Goal: Contribute content

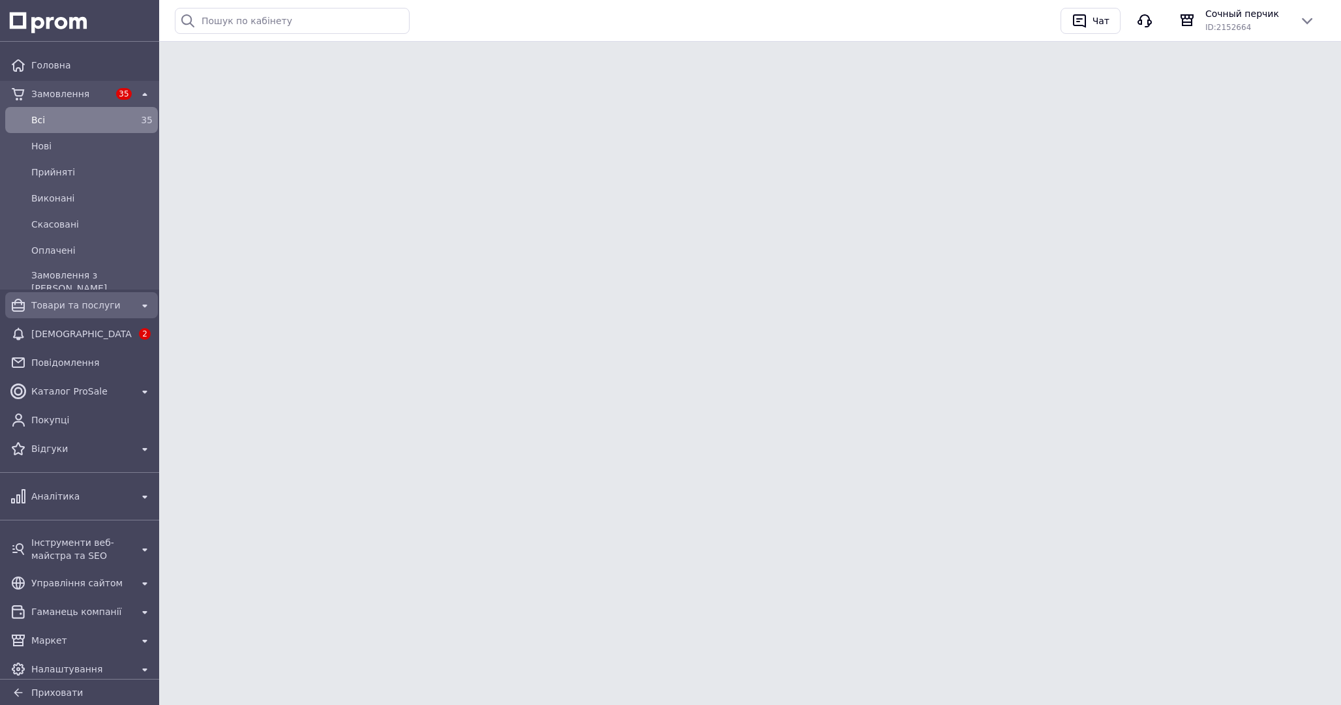
click at [98, 305] on span "Товари та послуги" at bounding box center [81, 305] width 100 height 13
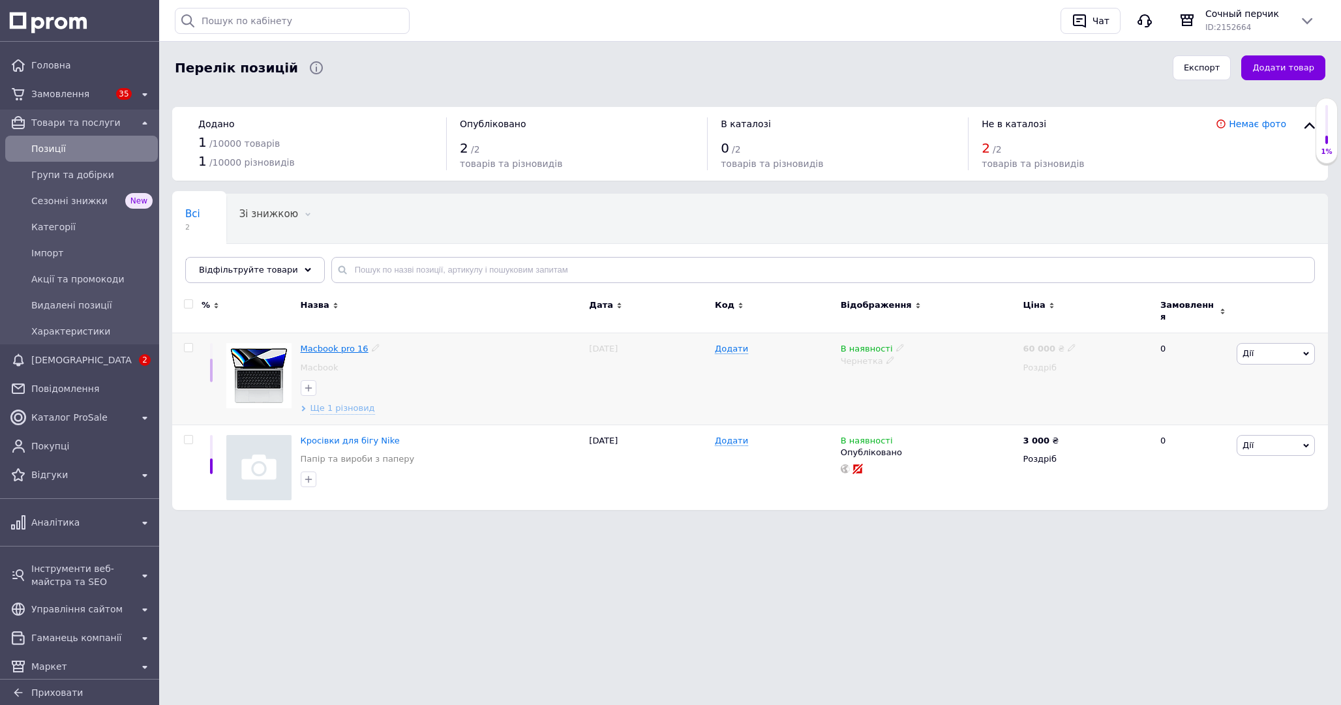
click at [329, 344] on span "Macbook pro 16" at bounding box center [335, 349] width 68 height 10
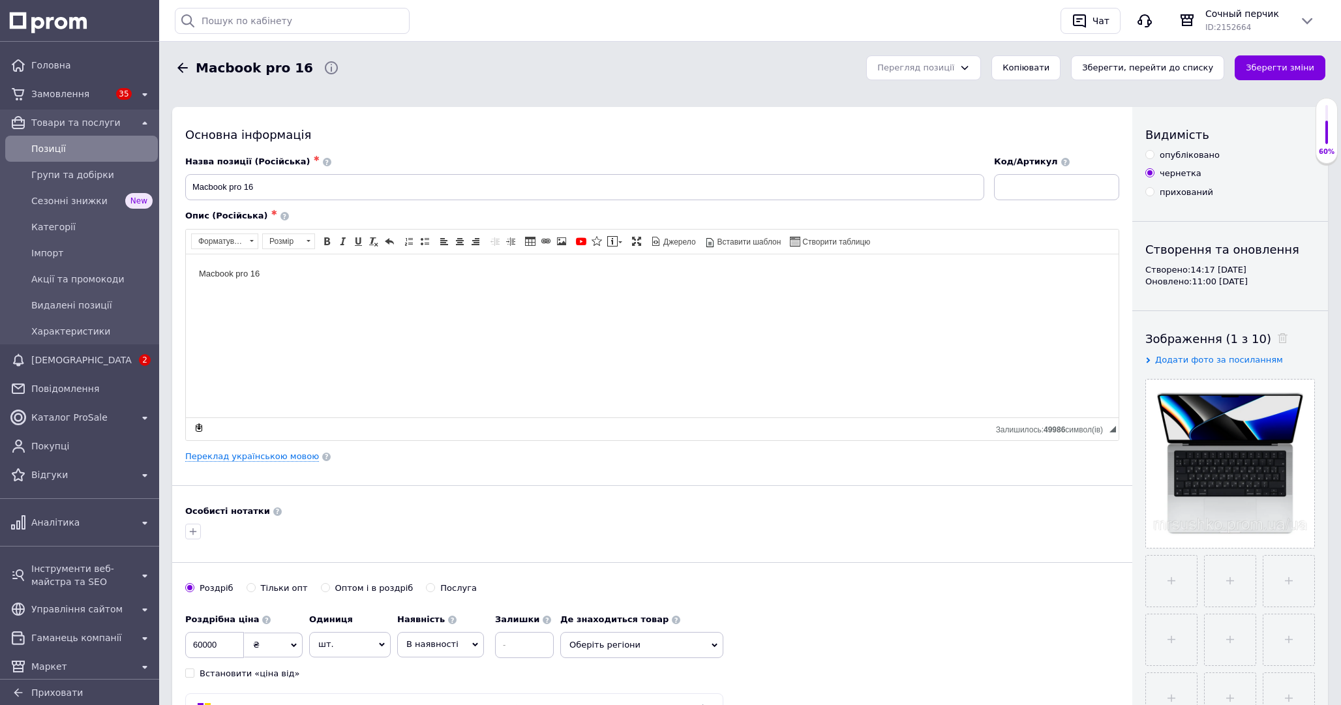
click at [1178, 359] on span "Додати фото за посиланням" at bounding box center [1219, 360] width 128 height 10
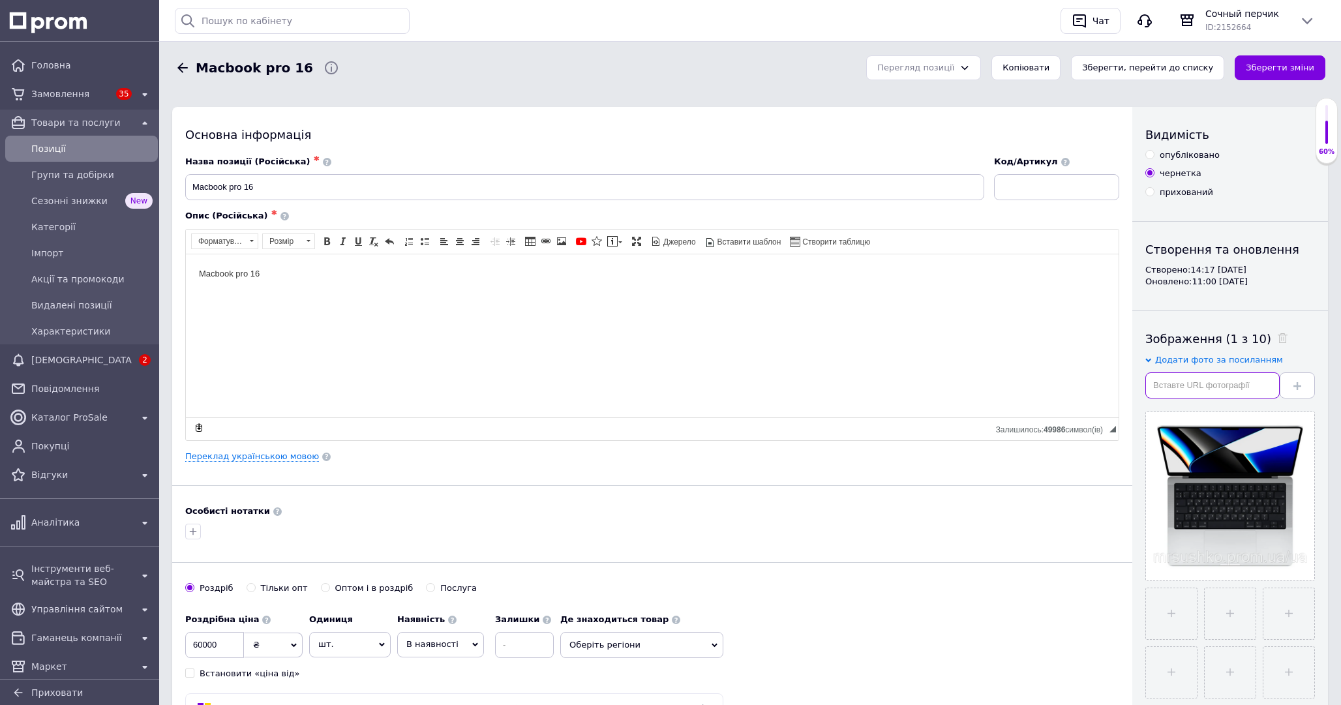
click at [1178, 389] on input "text" at bounding box center [1213, 386] width 134 height 26
paste input "[URL][DOMAIN_NAME]"
click at [1294, 382] on span at bounding box center [1298, 385] width 8 height 10
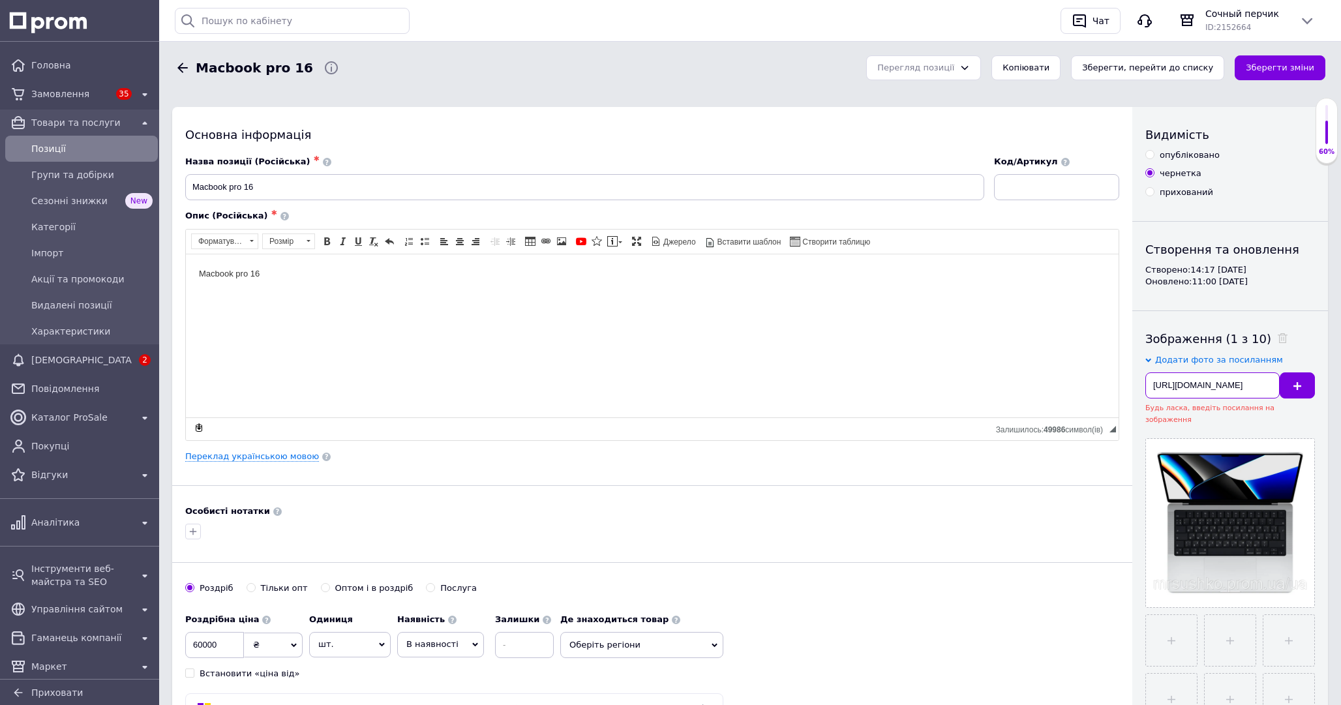
drag, startPoint x: 1203, startPoint y: 391, endPoint x: 1270, endPoint y: 384, distance: 66.9
click at [1270, 384] on input "[URL][DOMAIN_NAME]" at bounding box center [1213, 386] width 134 height 26
click at [1244, 386] on input "[URL][DOMAIN_NAME]" at bounding box center [1213, 386] width 134 height 26
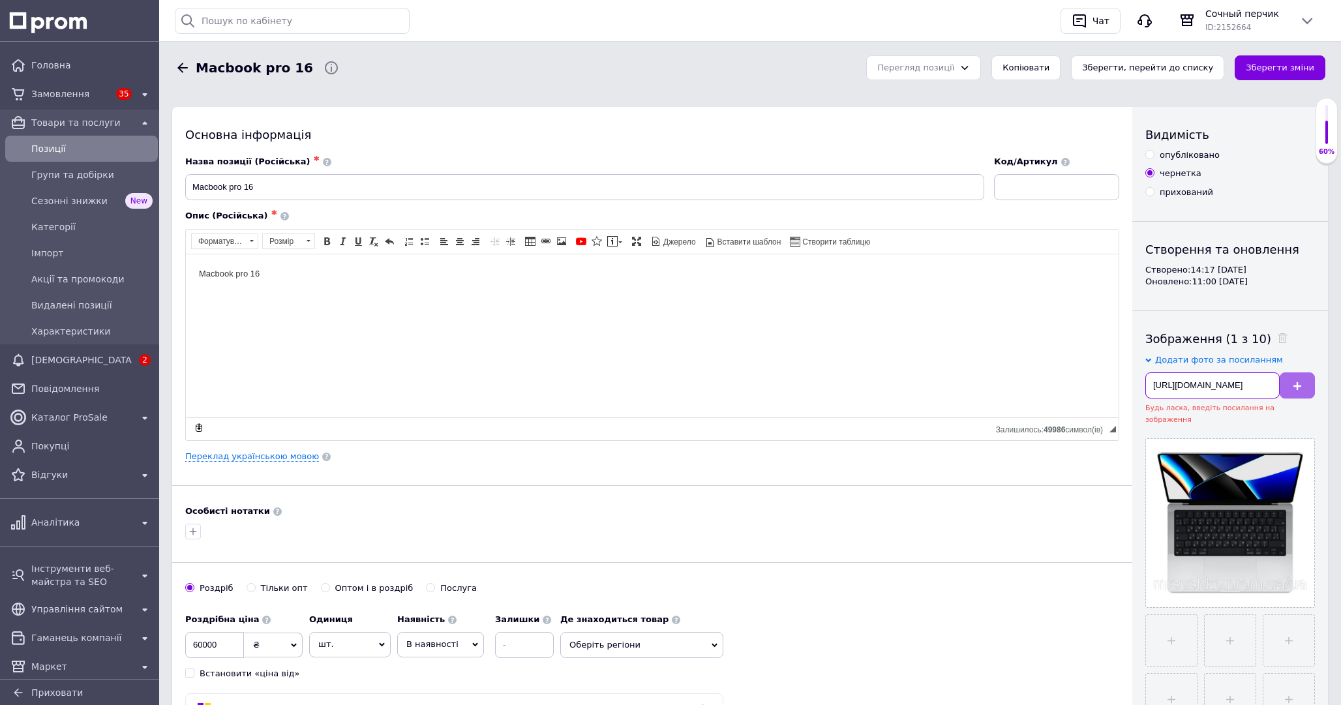
drag, startPoint x: 1228, startPoint y: 386, endPoint x: 1311, endPoint y: 383, distance: 82.9
click at [1311, 384] on div "[URL][DOMAIN_NAME]" at bounding box center [1231, 386] width 170 height 26
click at [1266, 382] on input "[URL][DOMAIN_NAME]" at bounding box center [1213, 386] width 134 height 26
click at [1302, 380] on button at bounding box center [1297, 386] width 35 height 26
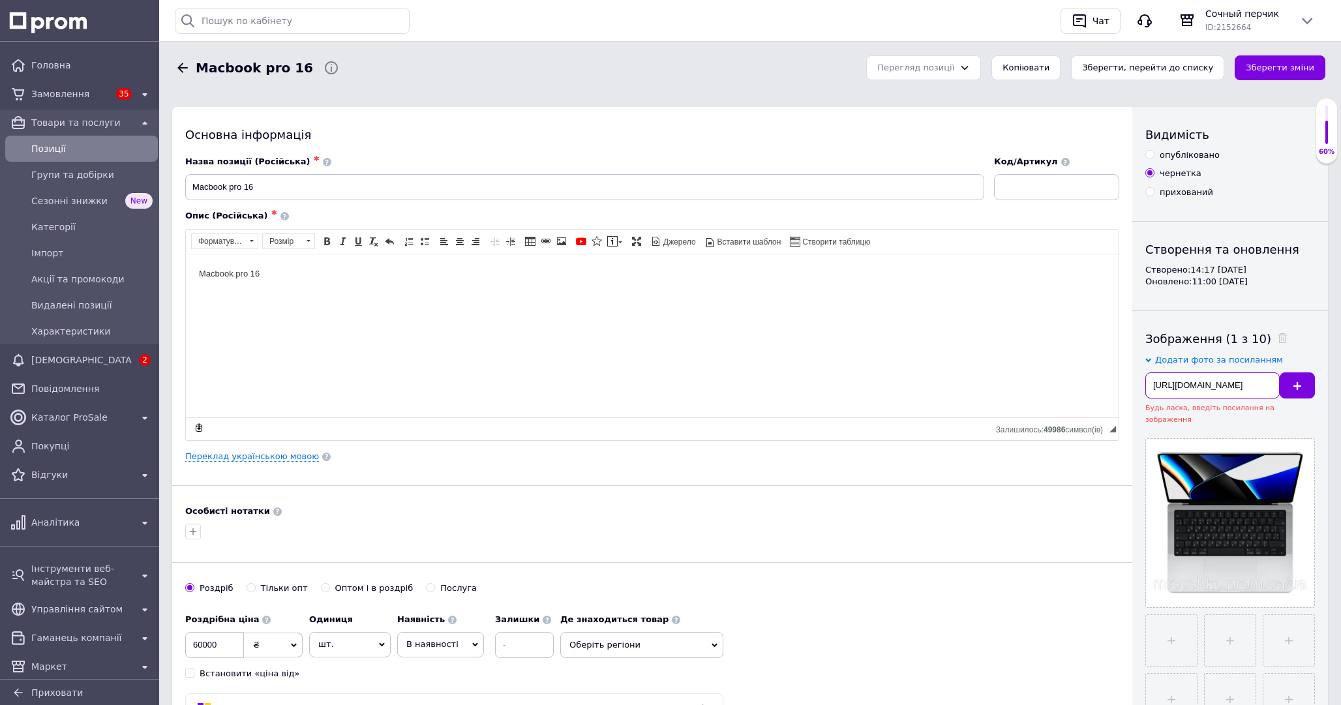
drag, startPoint x: 1259, startPoint y: 379, endPoint x: 1339, endPoint y: 382, distance: 79.6
click at [1225, 389] on input "[URL][DOMAIN_NAME]" at bounding box center [1213, 386] width 134 height 26
drag, startPoint x: 1221, startPoint y: 389, endPoint x: 1341, endPoint y: 389, distance: 120.0
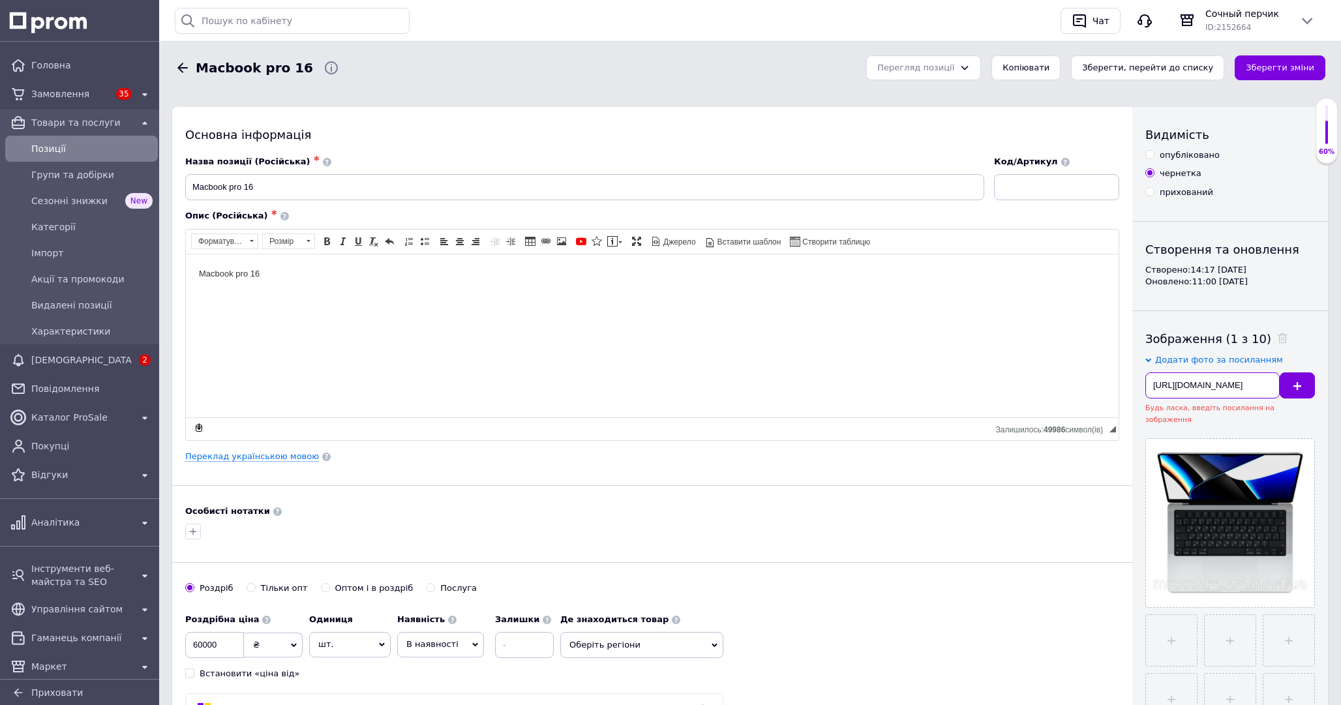
click at [1274, 386] on input "[URL][DOMAIN_NAME]" at bounding box center [1213, 386] width 134 height 26
type input "[URL][DOMAIN_NAME]"
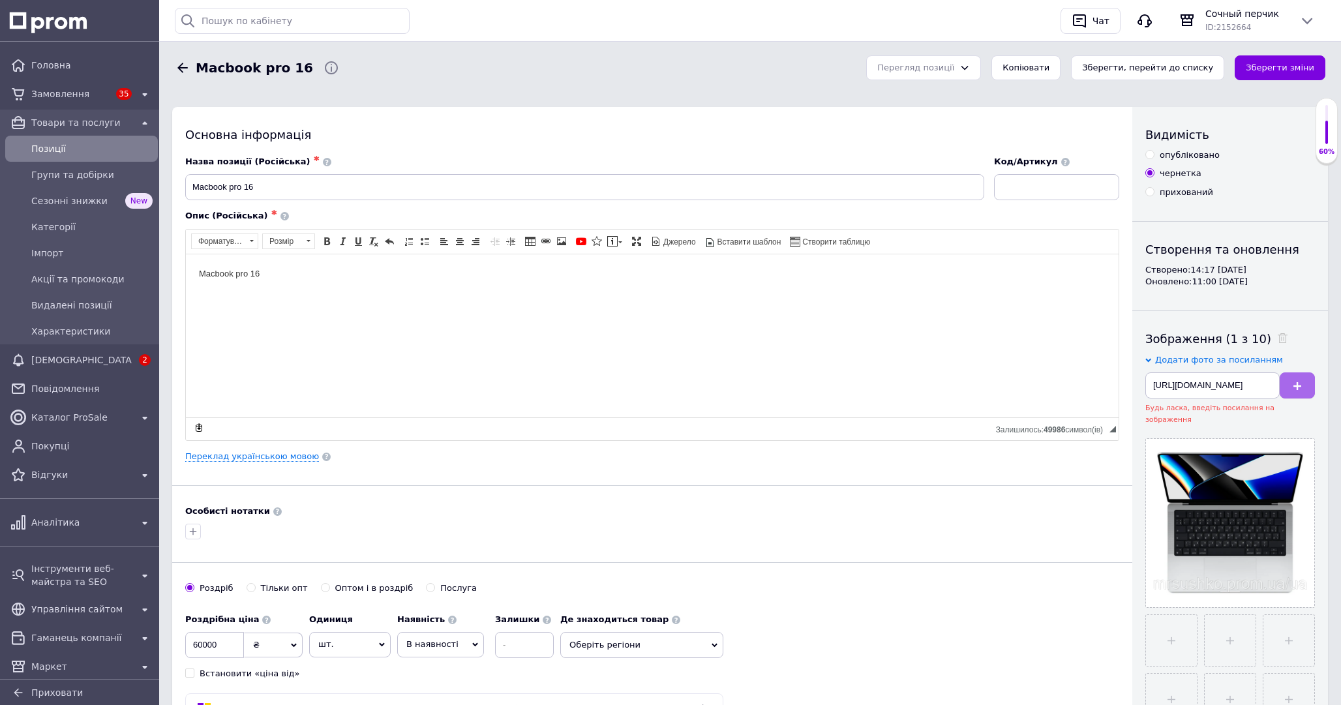
click at [1300, 378] on button at bounding box center [1297, 386] width 35 height 26
click at [1298, 343] on div "Зображення (1 з 10)" at bounding box center [1231, 339] width 170 height 16
